Goal: Information Seeking & Learning: Learn about a topic

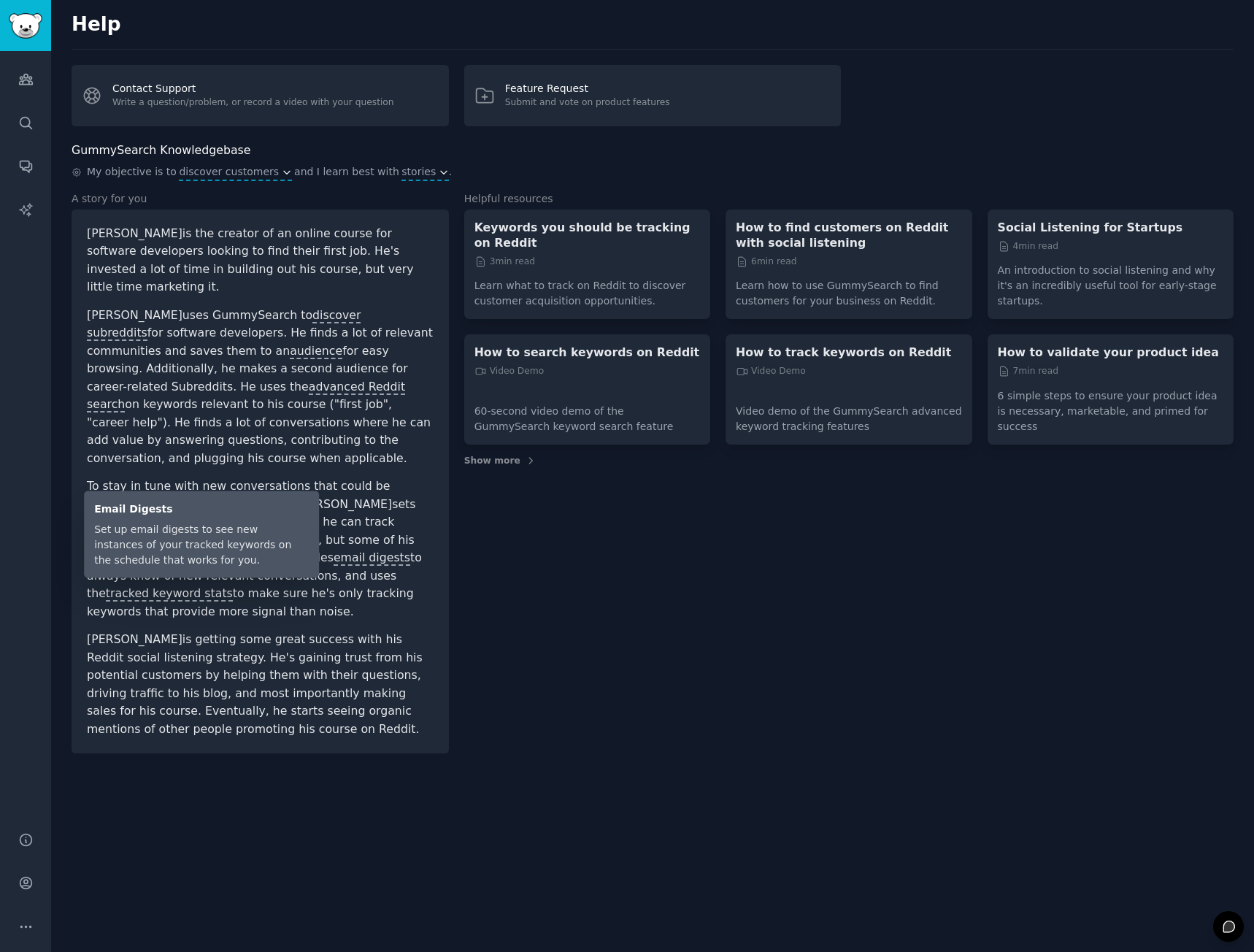
click at [351, 550] on span "email digests" at bounding box center [371, 558] width 77 height 16
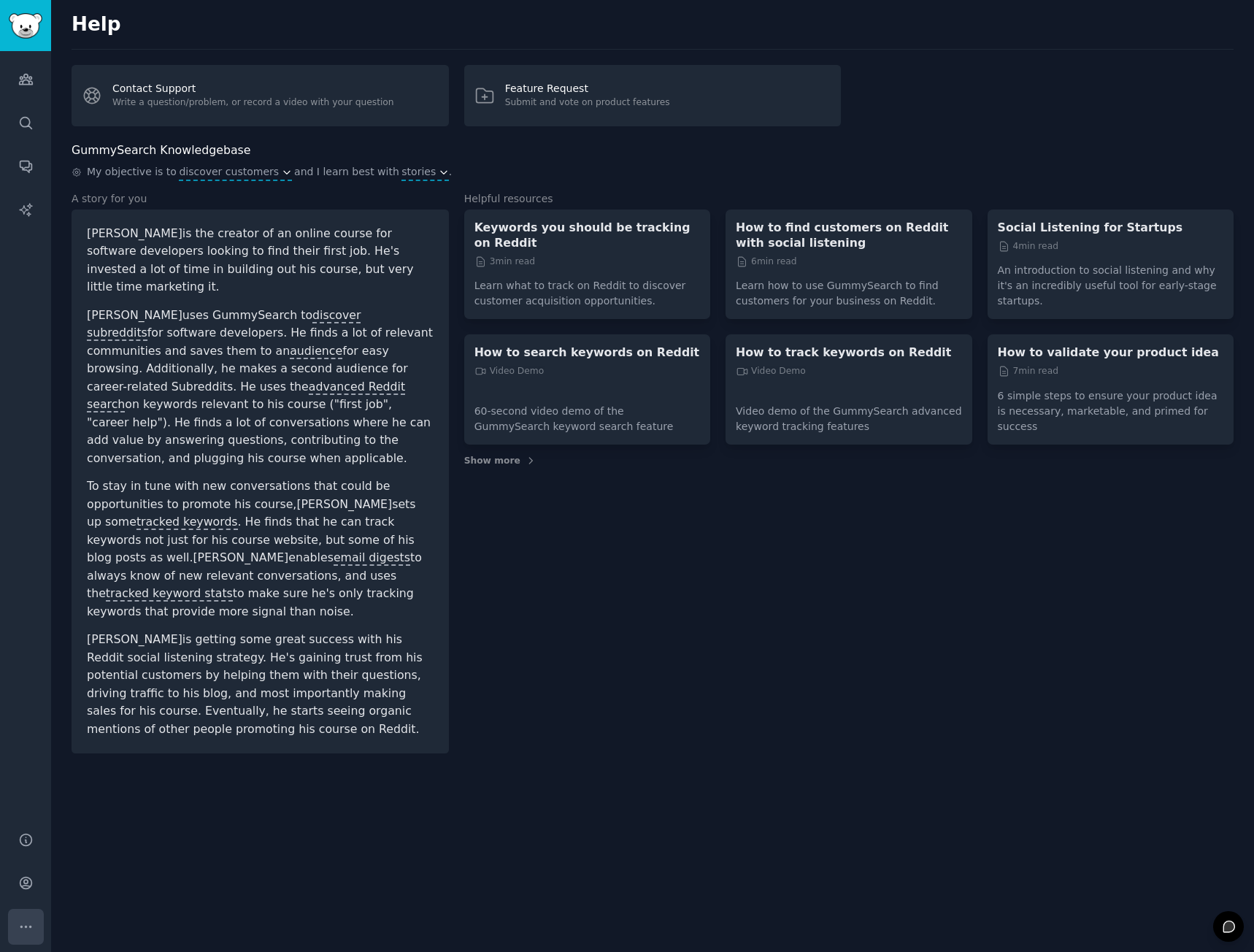
click at [20, 631] on icon "Sidebar" at bounding box center [27, 926] width 16 height 16
click at [34, 35] on img "Sidebar" at bounding box center [26, 26] width 33 height 26
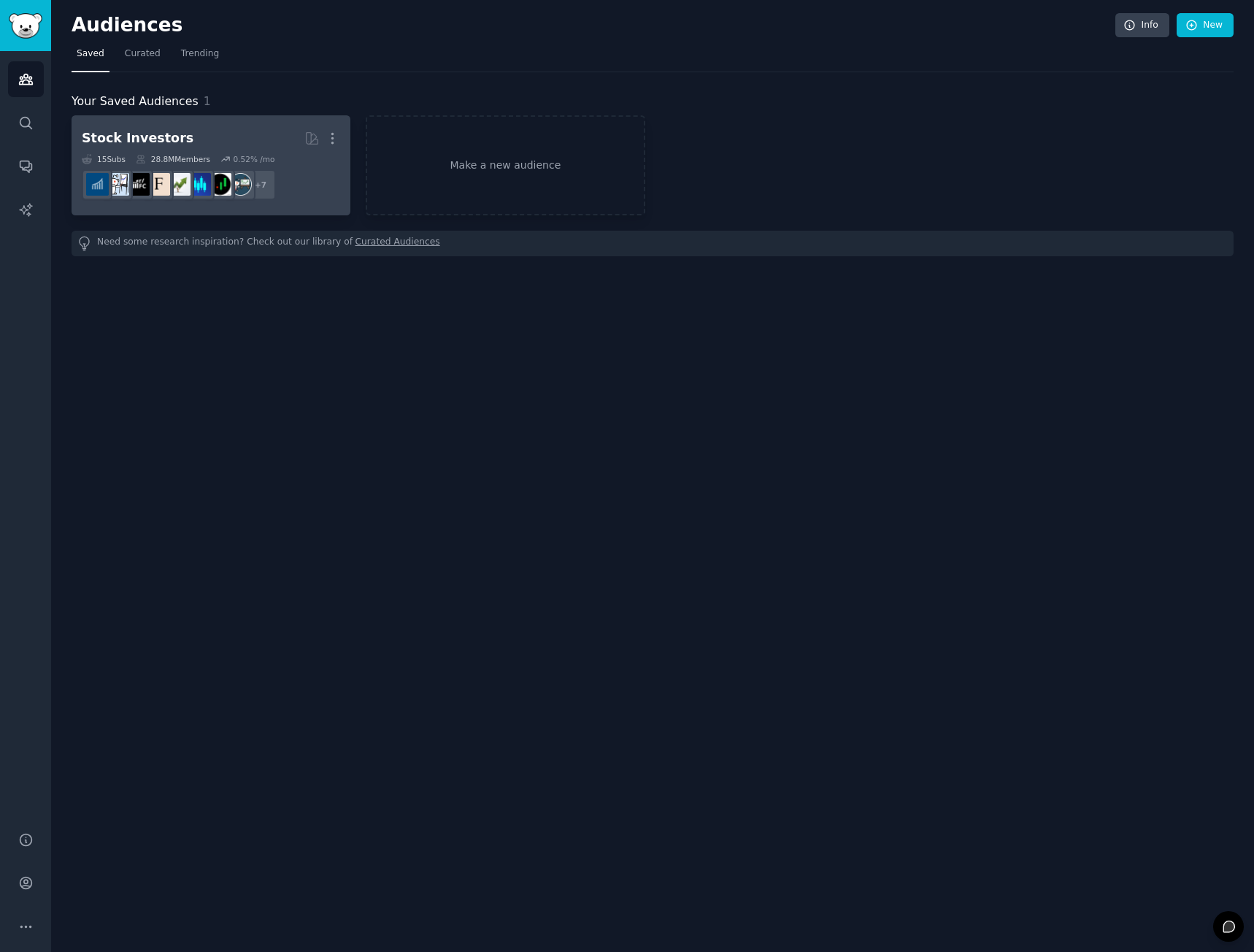
click at [340, 193] on dd "+ 7" at bounding box center [210, 185] width 258 height 41
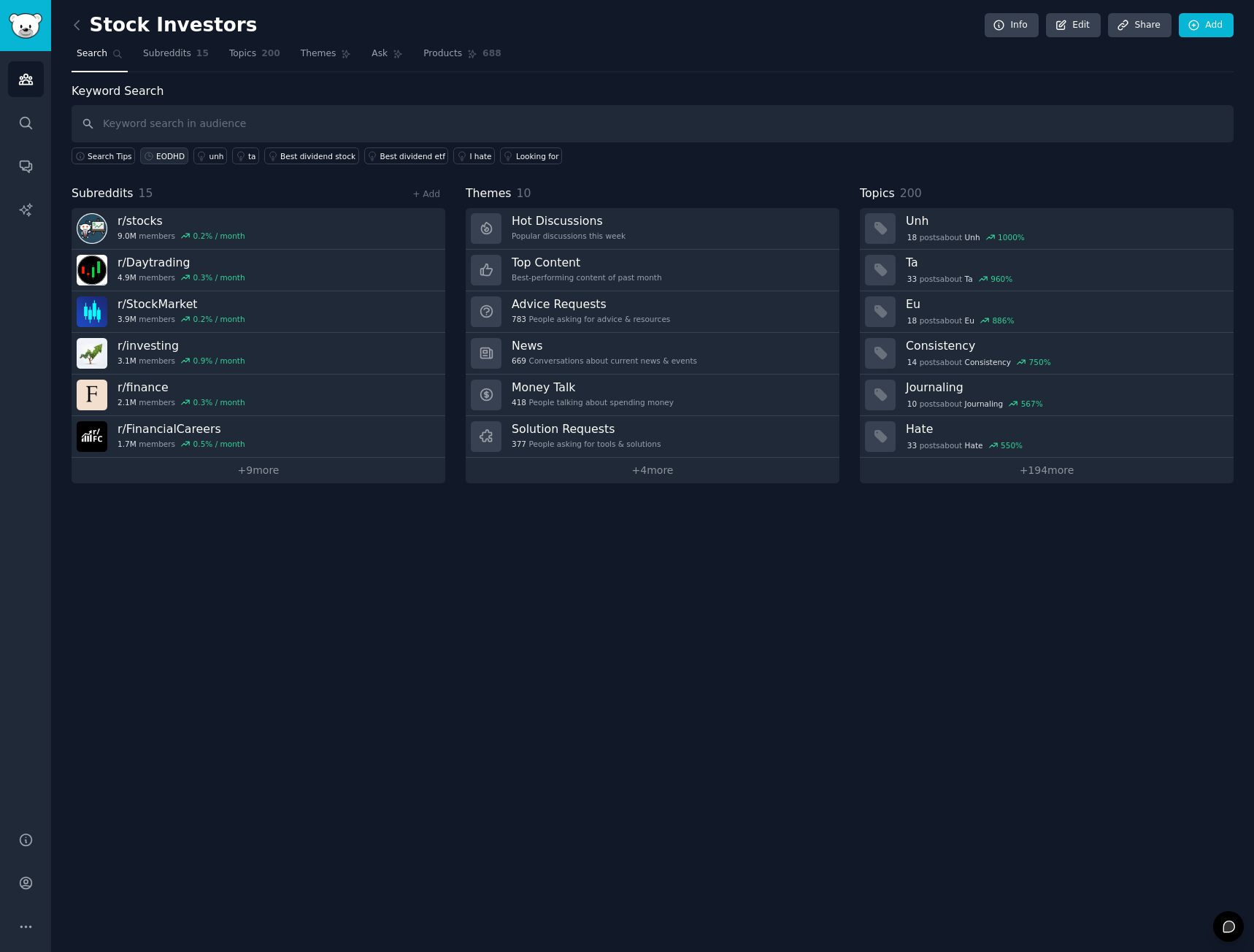
click at [159, 157] on div "EODHD" at bounding box center [170, 156] width 28 height 10
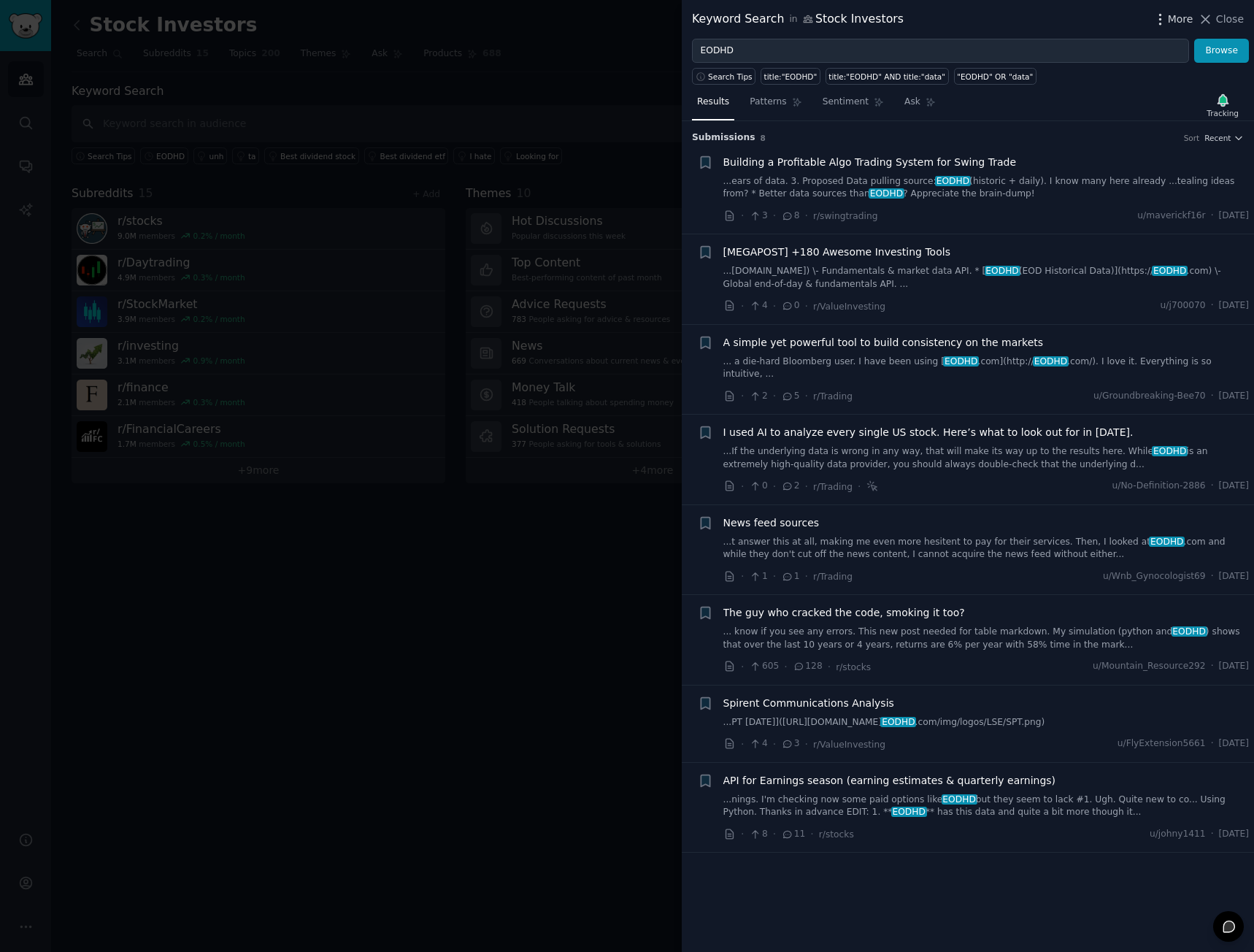
click at [1168, 19] on icon "button" at bounding box center [1161, 20] width 16 height 16
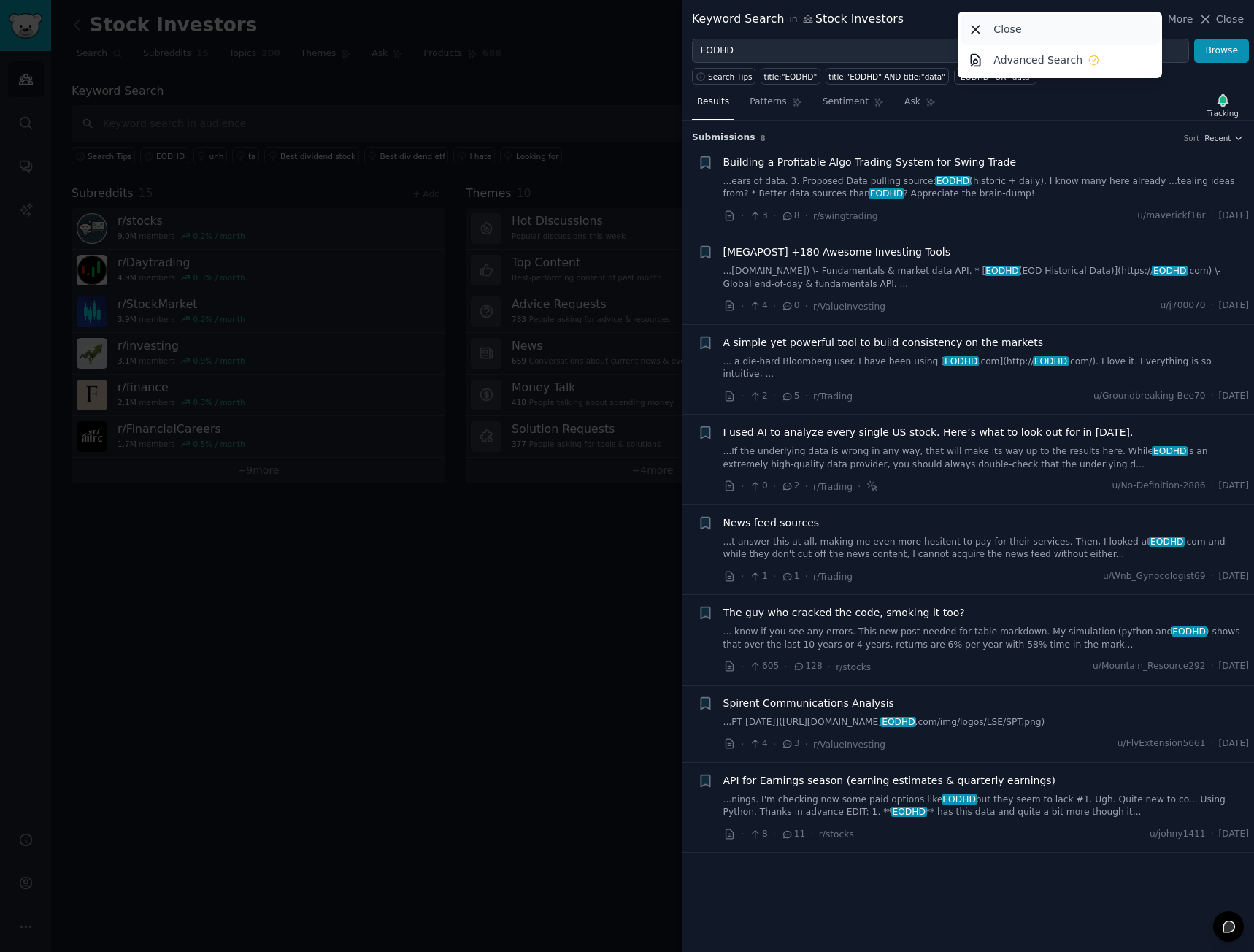
click at [975, 26] on icon at bounding box center [976, 29] width 8 height 8
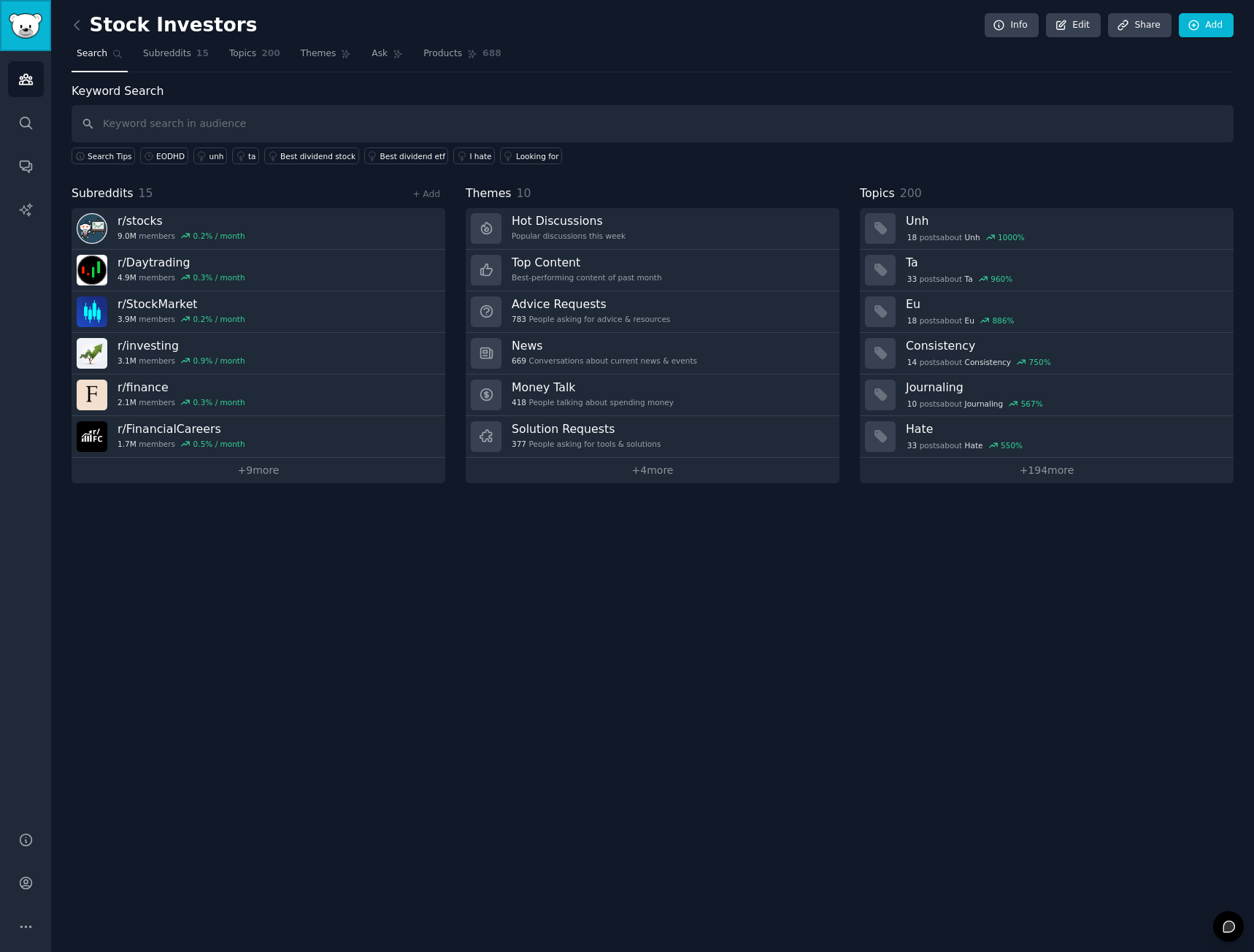
click at [25, 31] on img "Sidebar" at bounding box center [26, 26] width 33 height 26
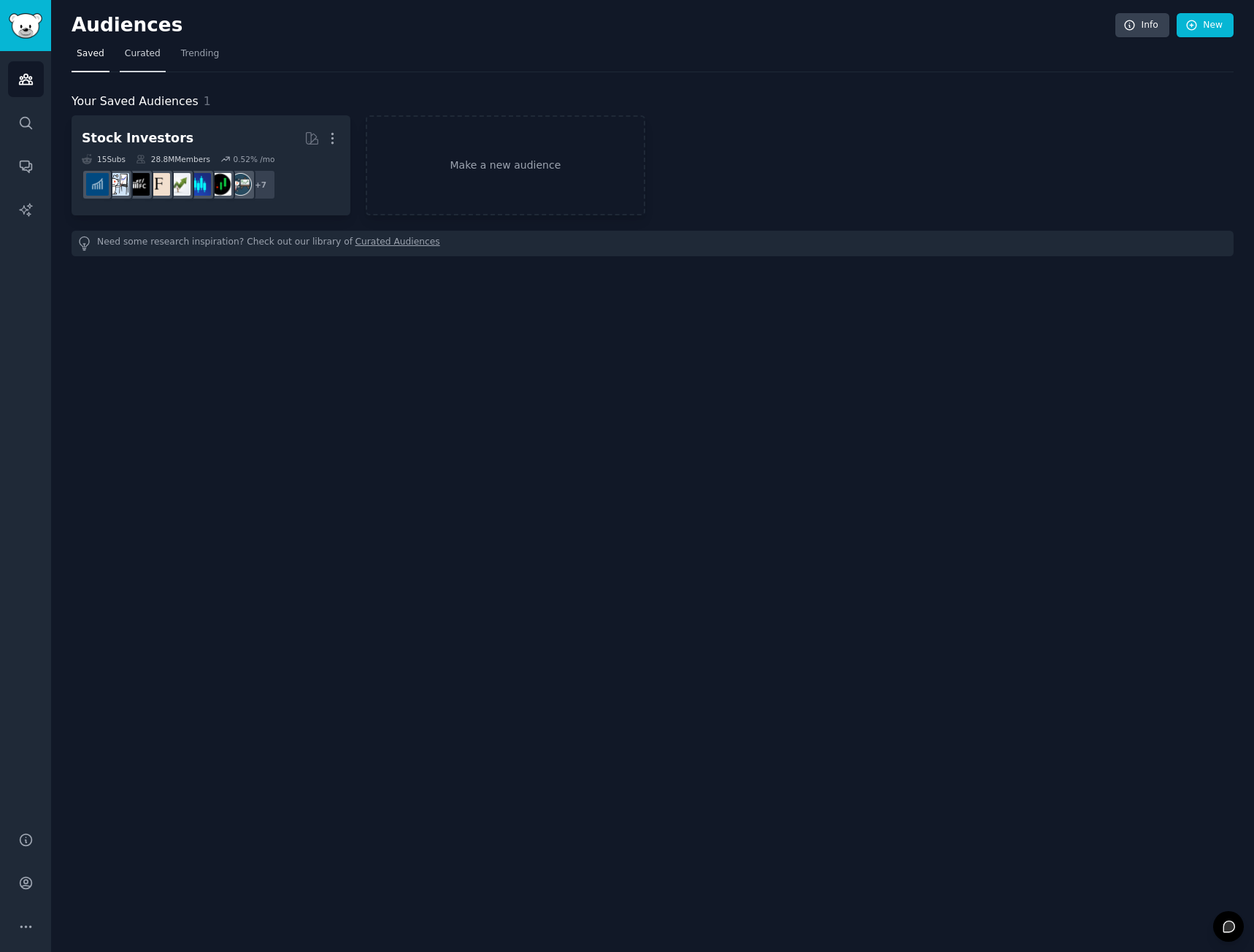
click at [137, 52] on span "Curated" at bounding box center [142, 53] width 35 height 13
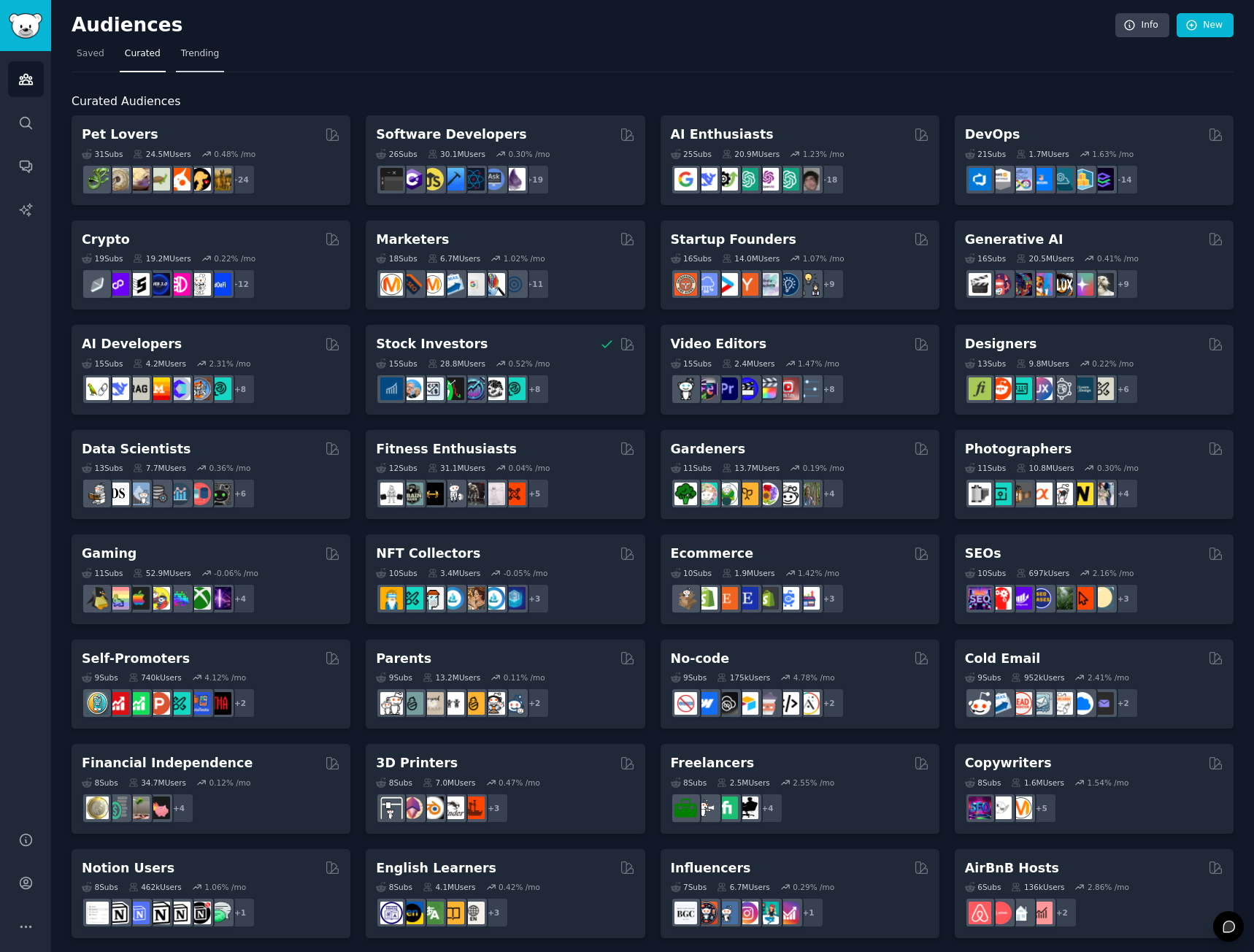
click at [208, 53] on span "Trending" at bounding box center [200, 53] width 38 height 13
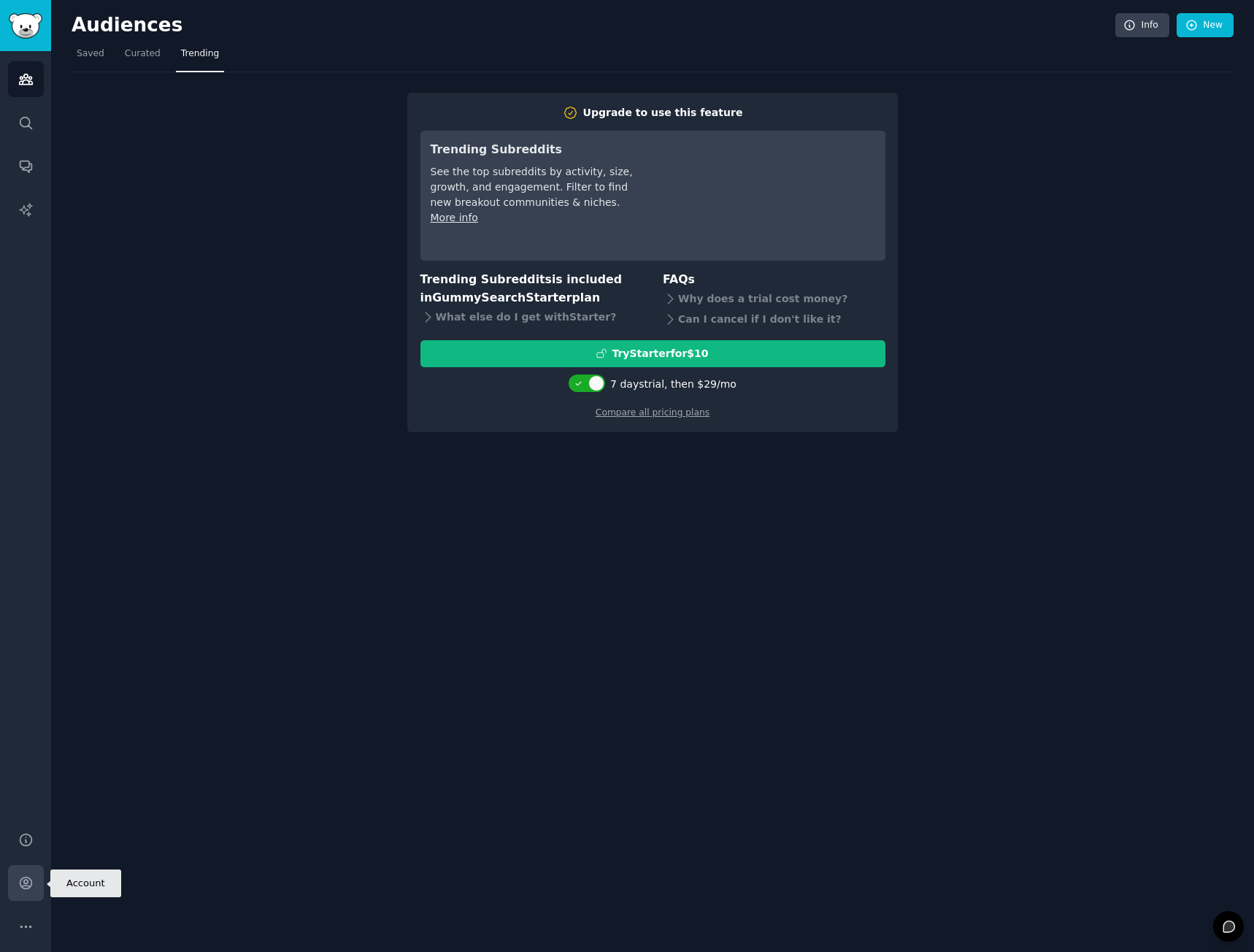
click at [20, 631] on icon "Sidebar" at bounding box center [27, 883] width 16 height 16
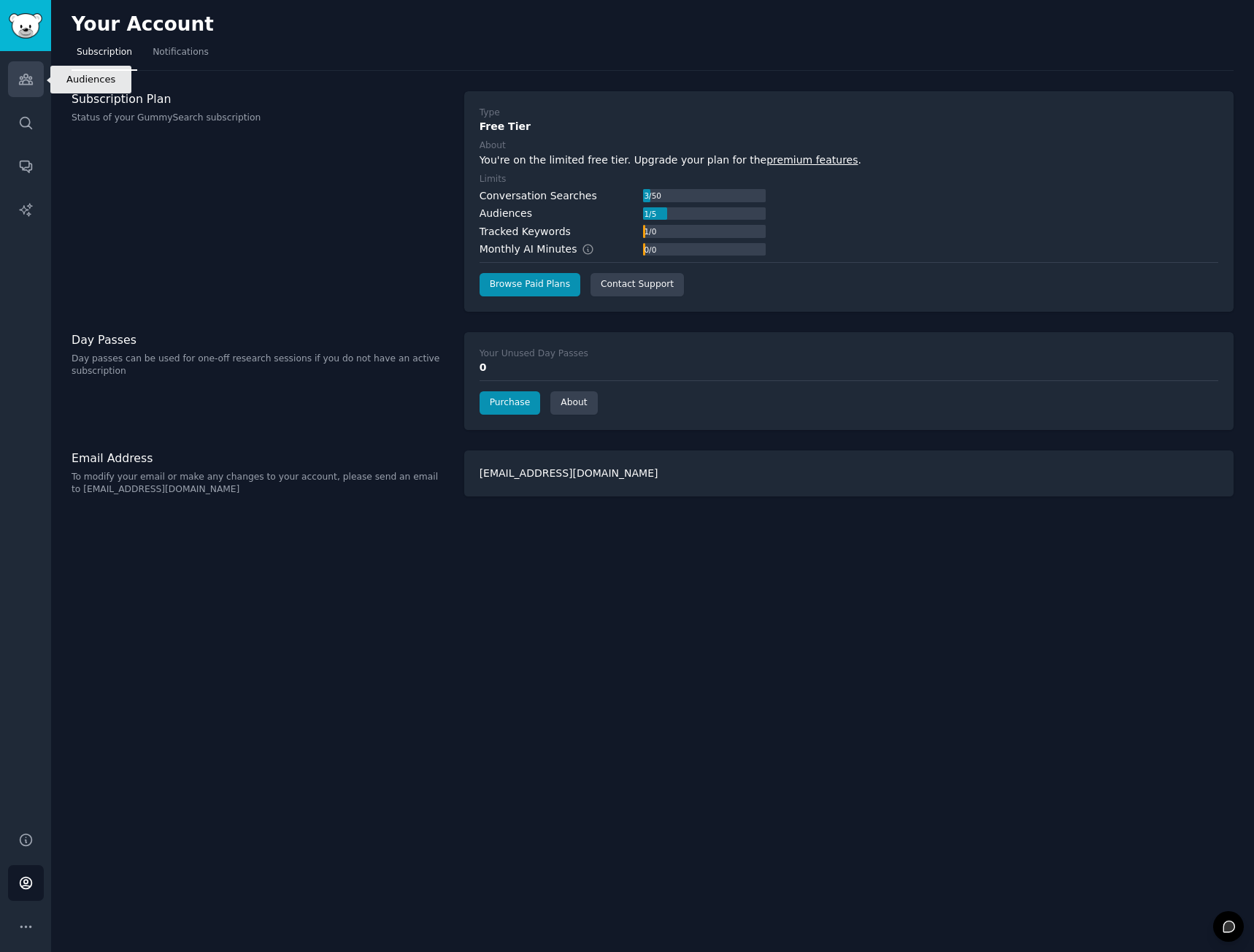
click at [22, 87] on link "Audiences" at bounding box center [26, 79] width 35 height 35
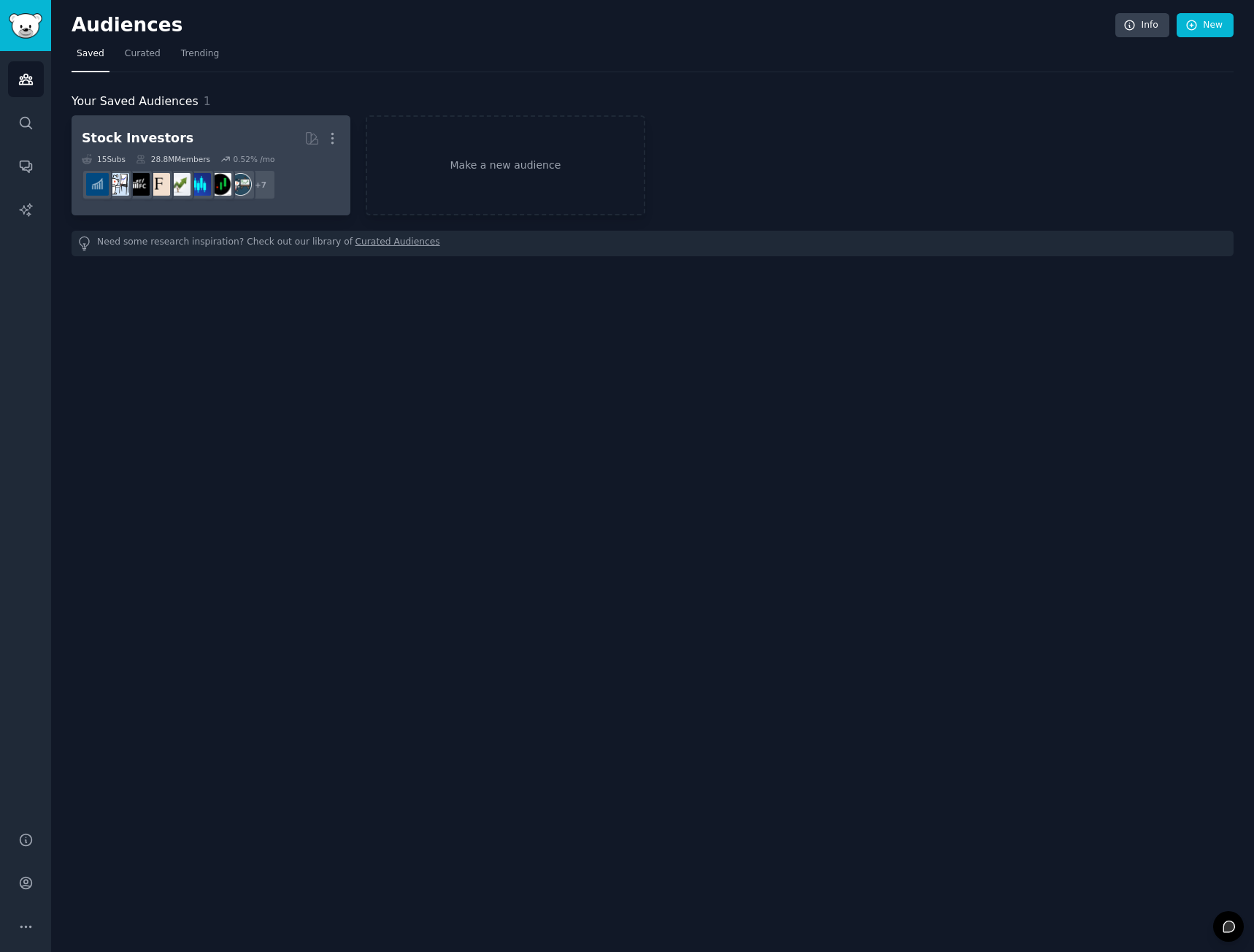
click at [234, 131] on h2 "Stock Investors More" at bounding box center [210, 139] width 258 height 26
